Goal: Check status

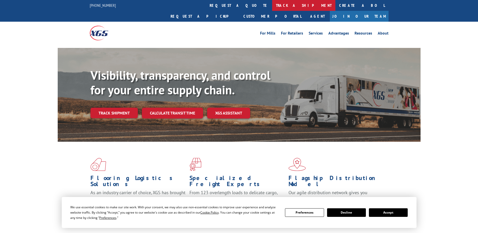
click at [272, 6] on link "track a shipment" at bounding box center [303, 5] width 63 height 11
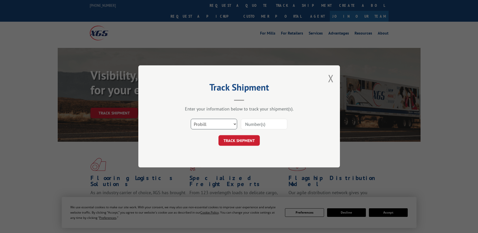
click at [209, 125] on select "Select category... Probill BOL PO" at bounding box center [214, 124] width 46 height 11
select select "bol"
click at [191, 119] on select "Select category... Probill BOL PO" at bounding box center [214, 124] width 46 height 11
click at [253, 123] on input at bounding box center [264, 124] width 46 height 11
paste input "2837301"
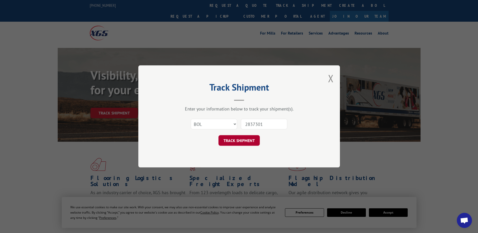
type input "2837301"
click at [237, 138] on button "TRACK SHIPMENT" at bounding box center [238, 140] width 41 height 11
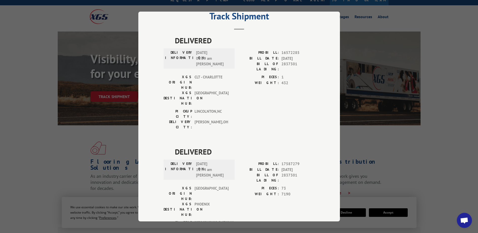
scroll to position [25, 0]
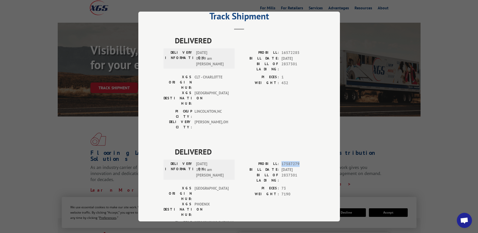
drag, startPoint x: 280, startPoint y: 133, endPoint x: 297, endPoint y: 134, distance: 17.6
click at [297, 161] on span "17587279" at bounding box center [297, 164] width 33 height 6
drag, startPoint x: 297, startPoint y: 134, endPoint x: 294, endPoint y: 135, distance: 3.9
copy span "17587279"
click at [33, 80] on div "Track Shipment DELIVERED DELIVERY INFORMATION: [DATE] 08:59 am [PERSON_NAME]: 1…" at bounding box center [239, 116] width 478 height 233
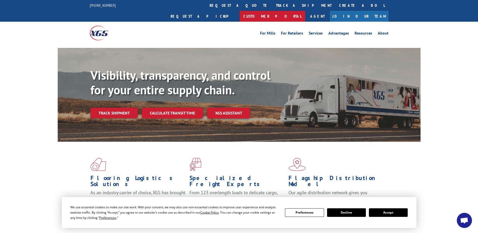
click at [305, 11] on link "Customer Portal" at bounding box center [273, 16] width 66 height 11
